Goal: Task Accomplishment & Management: Use online tool/utility

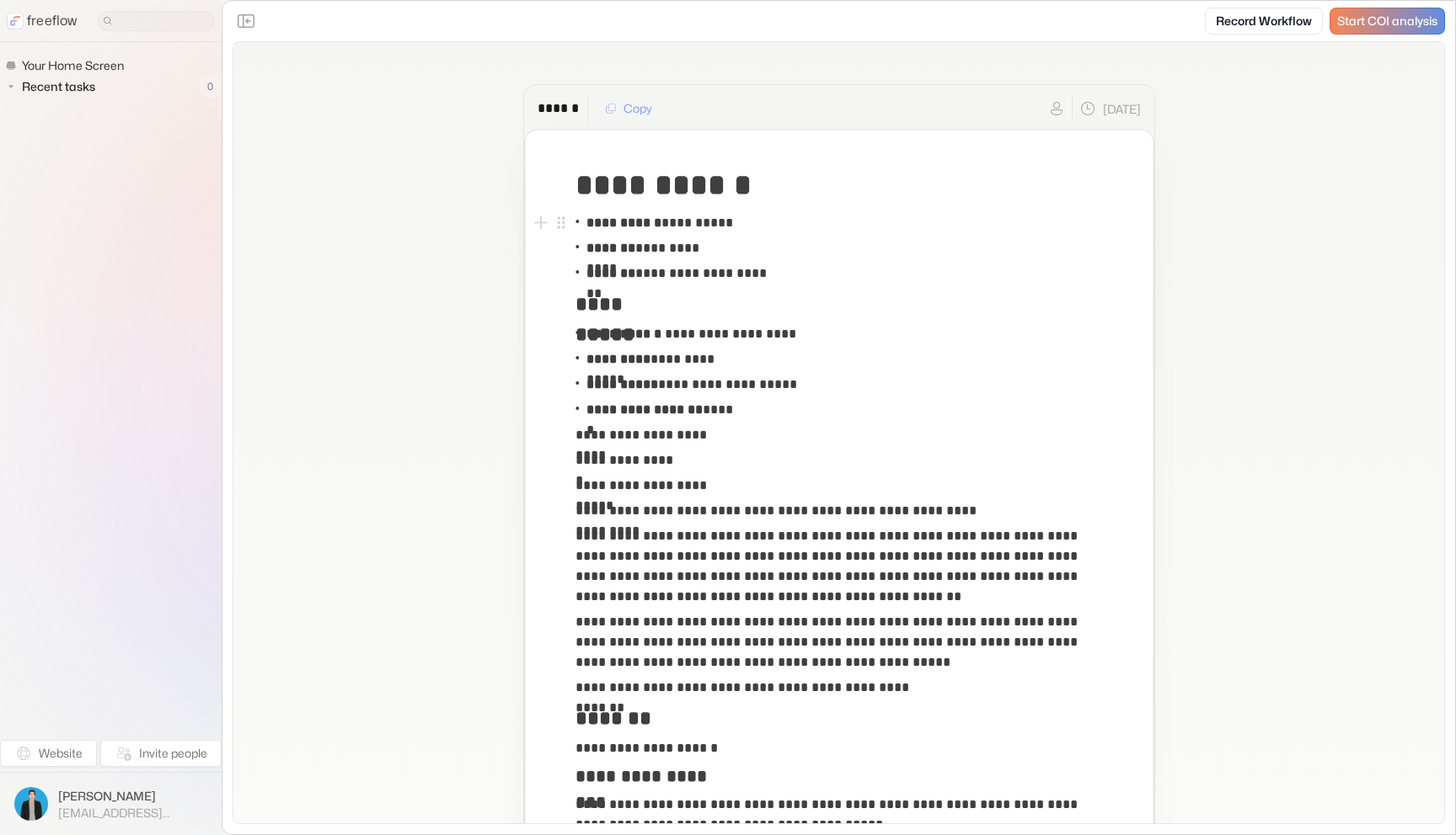
click at [731, 217] on p "**********" at bounding box center [660, 223] width 146 height 21
copy p "********"
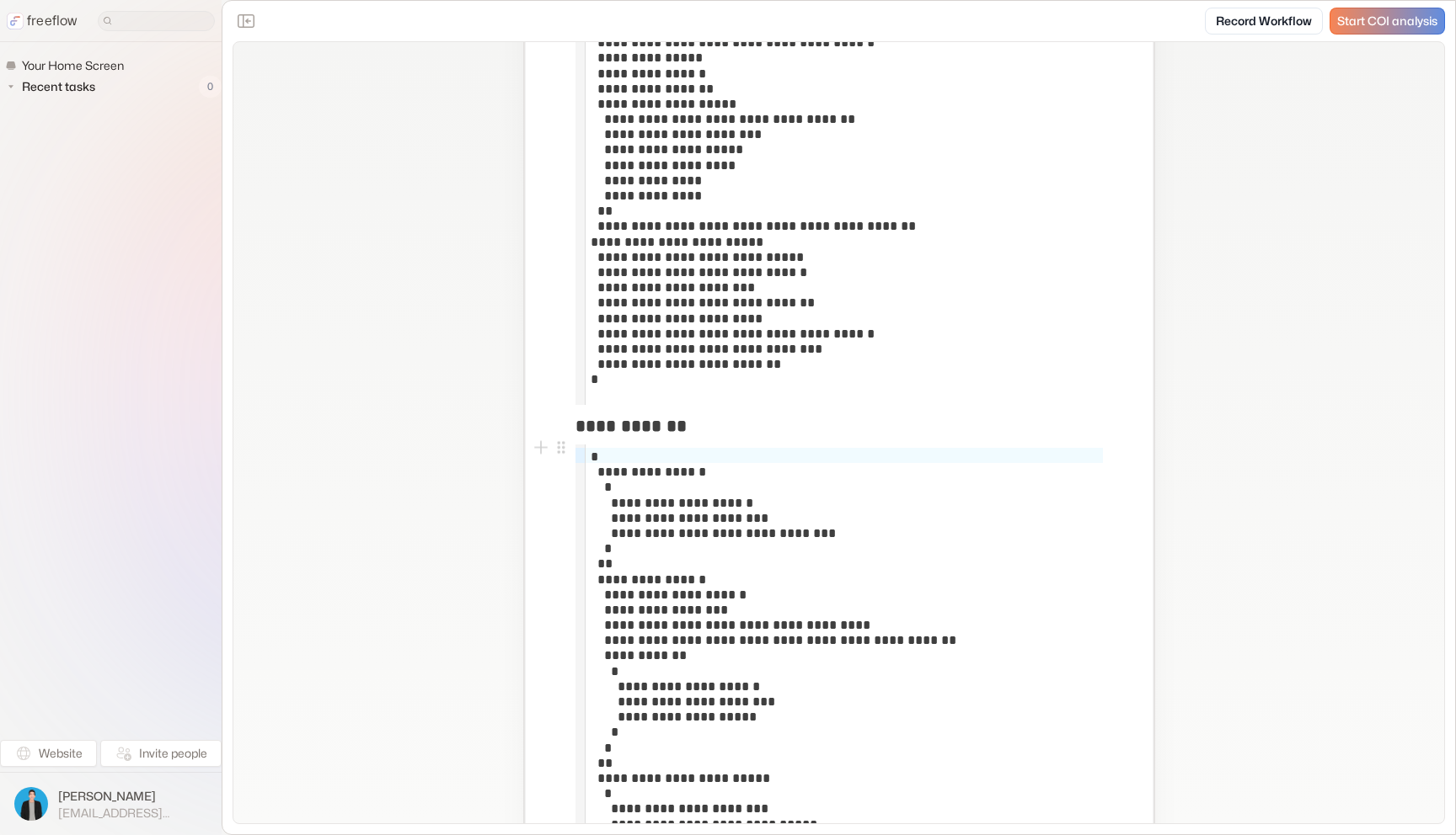
scroll to position [1329, 0]
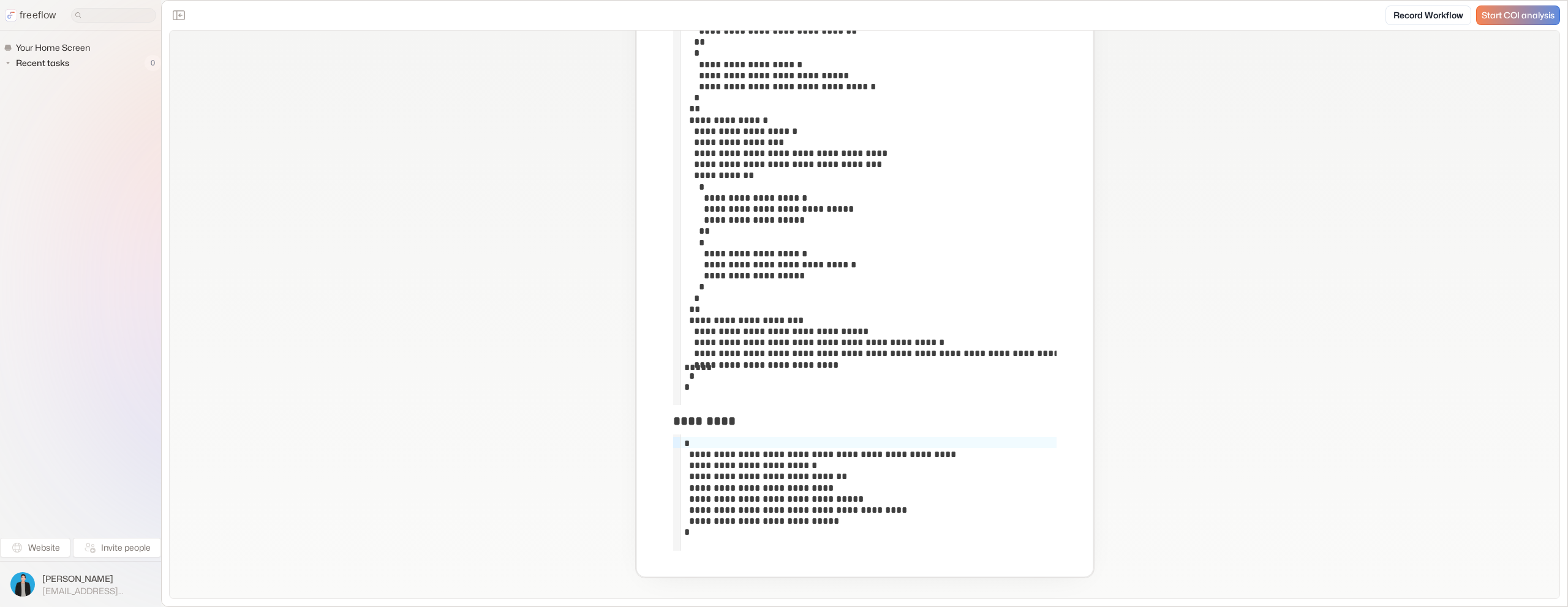
scroll to position [1619, 0]
